Goal: Find specific page/section: Find specific page/section

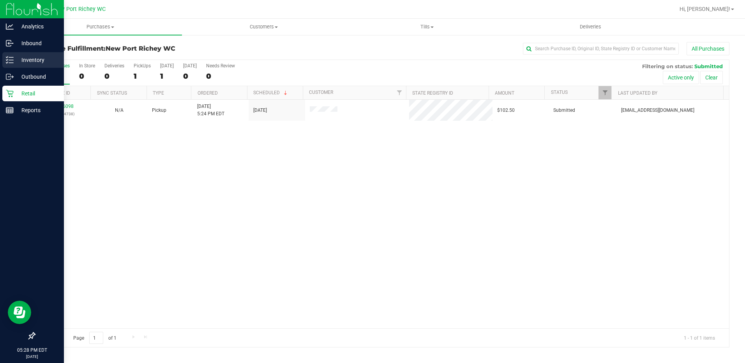
click at [21, 55] on p "Inventory" at bounding box center [37, 59] width 47 height 9
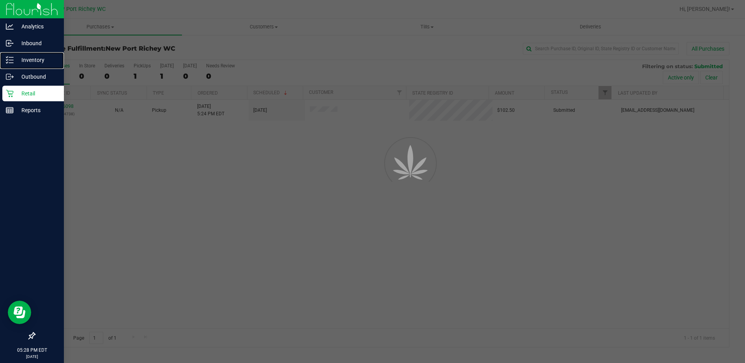
click at [28, 58] on p "Inventory" at bounding box center [37, 59] width 47 height 9
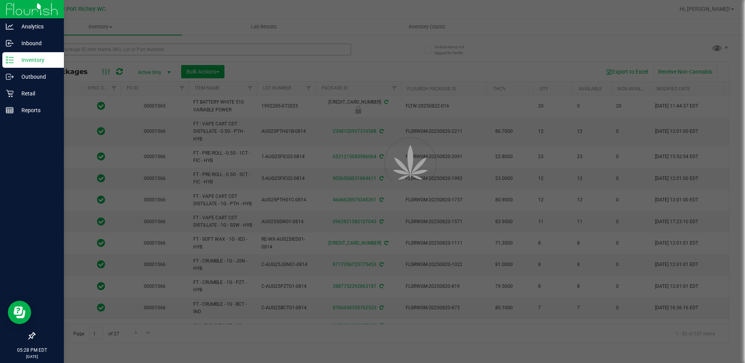
click at [114, 53] on div at bounding box center [372, 181] width 745 height 363
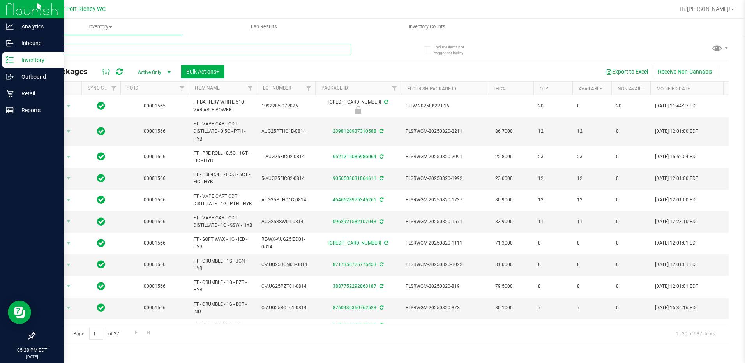
click at [114, 53] on input "text" at bounding box center [192, 50] width 317 height 12
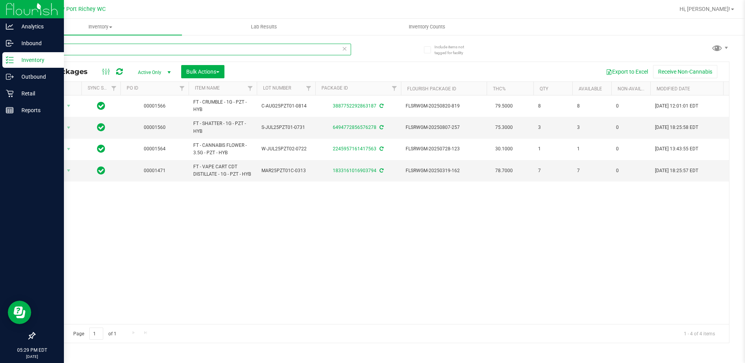
type input "pzt"
